Goal: Information Seeking & Learning: Learn about a topic

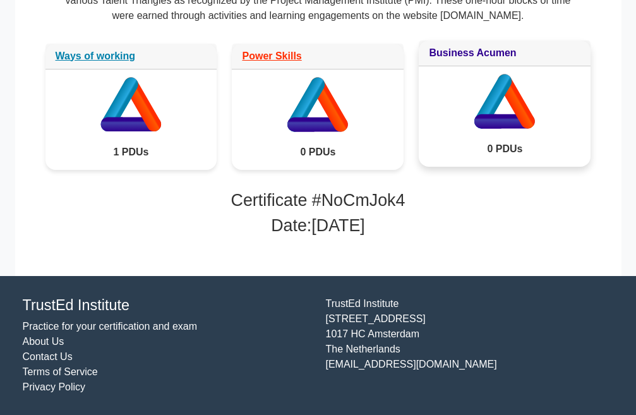
click at [463, 54] on link "Business Acumen" at bounding box center [472, 52] width 87 height 11
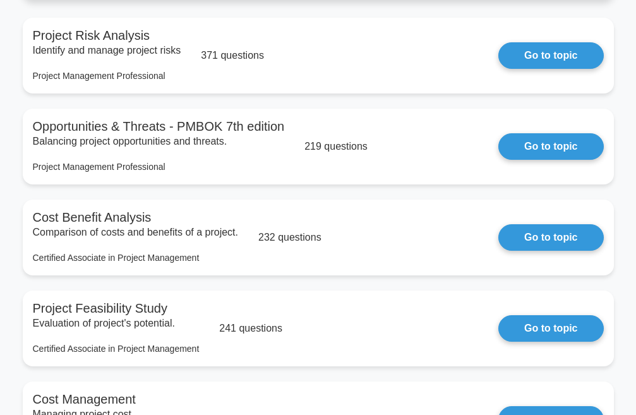
scroll to position [1307, 0]
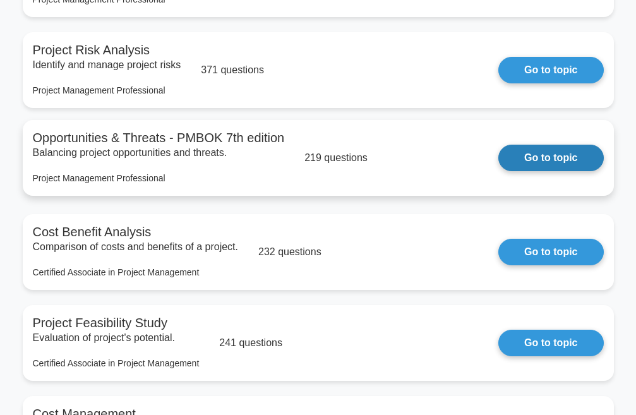
drag, startPoint x: 549, startPoint y: 166, endPoint x: 540, endPoint y: 169, distance: 10.2
click at [549, 166] on link "Go to topic" at bounding box center [551, 158] width 105 height 27
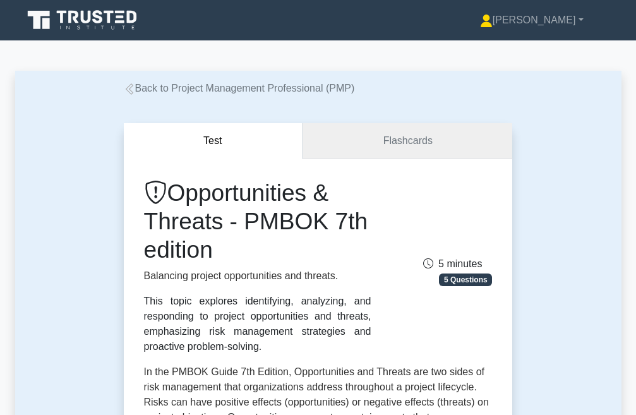
click at [423, 136] on link "Flashcards" at bounding box center [408, 141] width 210 height 36
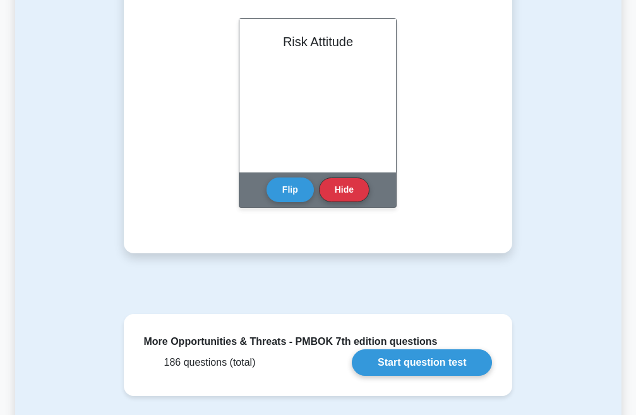
scroll to position [1264, 0]
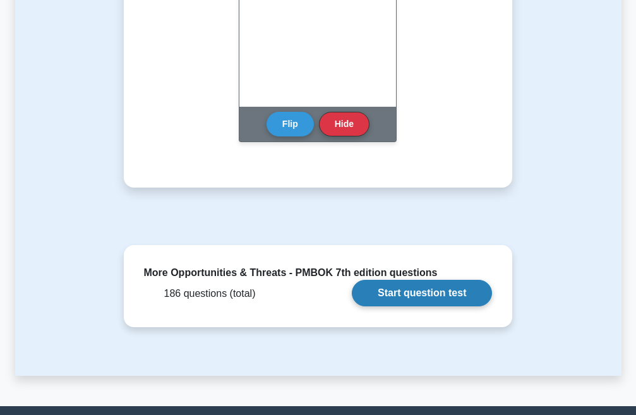
click at [422, 291] on link "Start question test" at bounding box center [422, 293] width 140 height 27
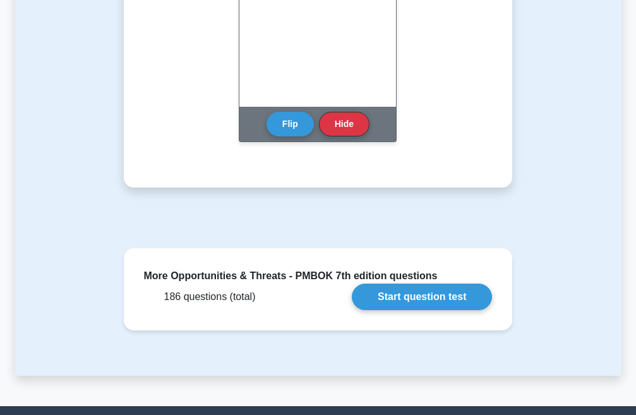
scroll to position [0, 0]
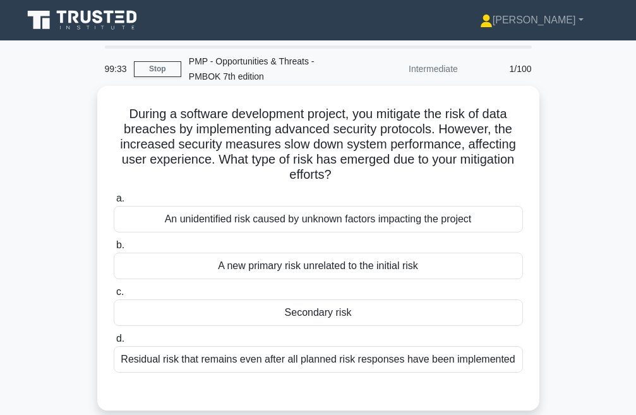
click at [209, 360] on div "Residual risk that remains even after all planned risk responses have been impl…" at bounding box center [318, 359] width 409 height 27
click at [114, 343] on input "d. Residual risk that remains even after all planned risk responses have been i…" at bounding box center [114, 339] width 0 height 8
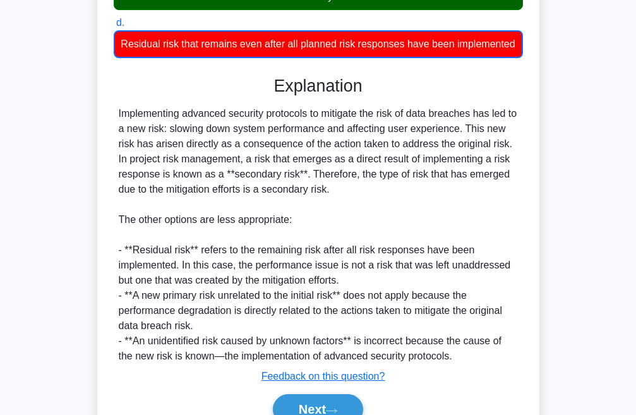
scroll to position [396, 0]
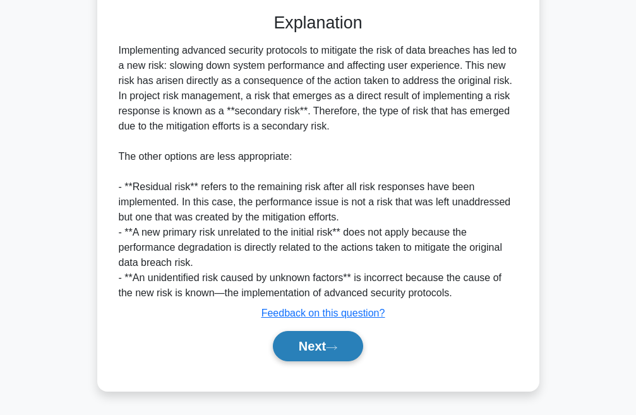
click at [307, 356] on button "Next" at bounding box center [318, 346] width 90 height 30
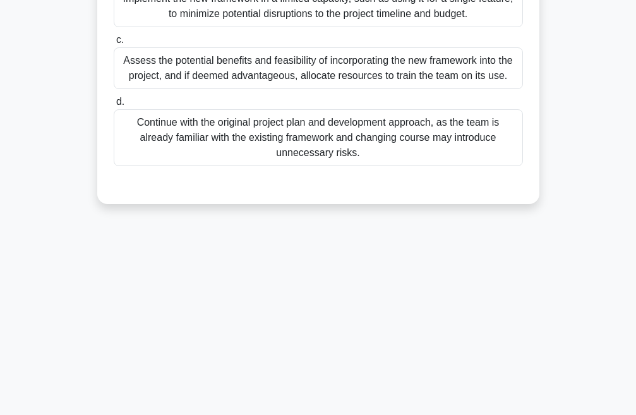
scroll to position [15, 0]
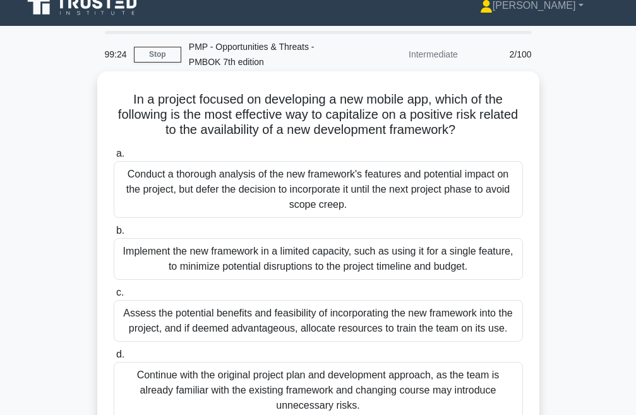
click at [248, 259] on div "Implement the new framework in a limited capacity, such as using it for a singl…" at bounding box center [318, 259] width 409 height 42
click at [114, 235] on input "b. Implement the new framework in a limited capacity, such as using it for a si…" at bounding box center [114, 231] width 0 height 8
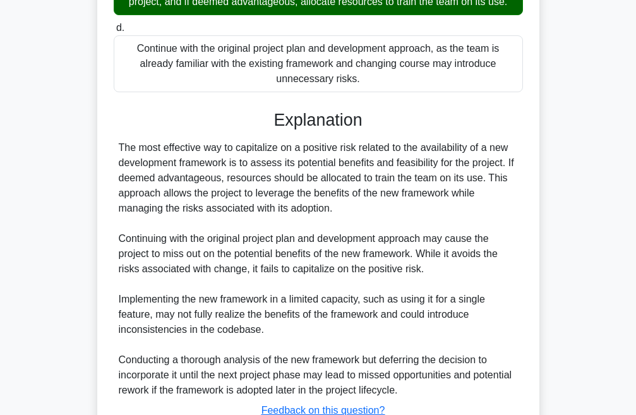
scroll to position [456, 0]
